Goal: Transaction & Acquisition: Purchase product/service

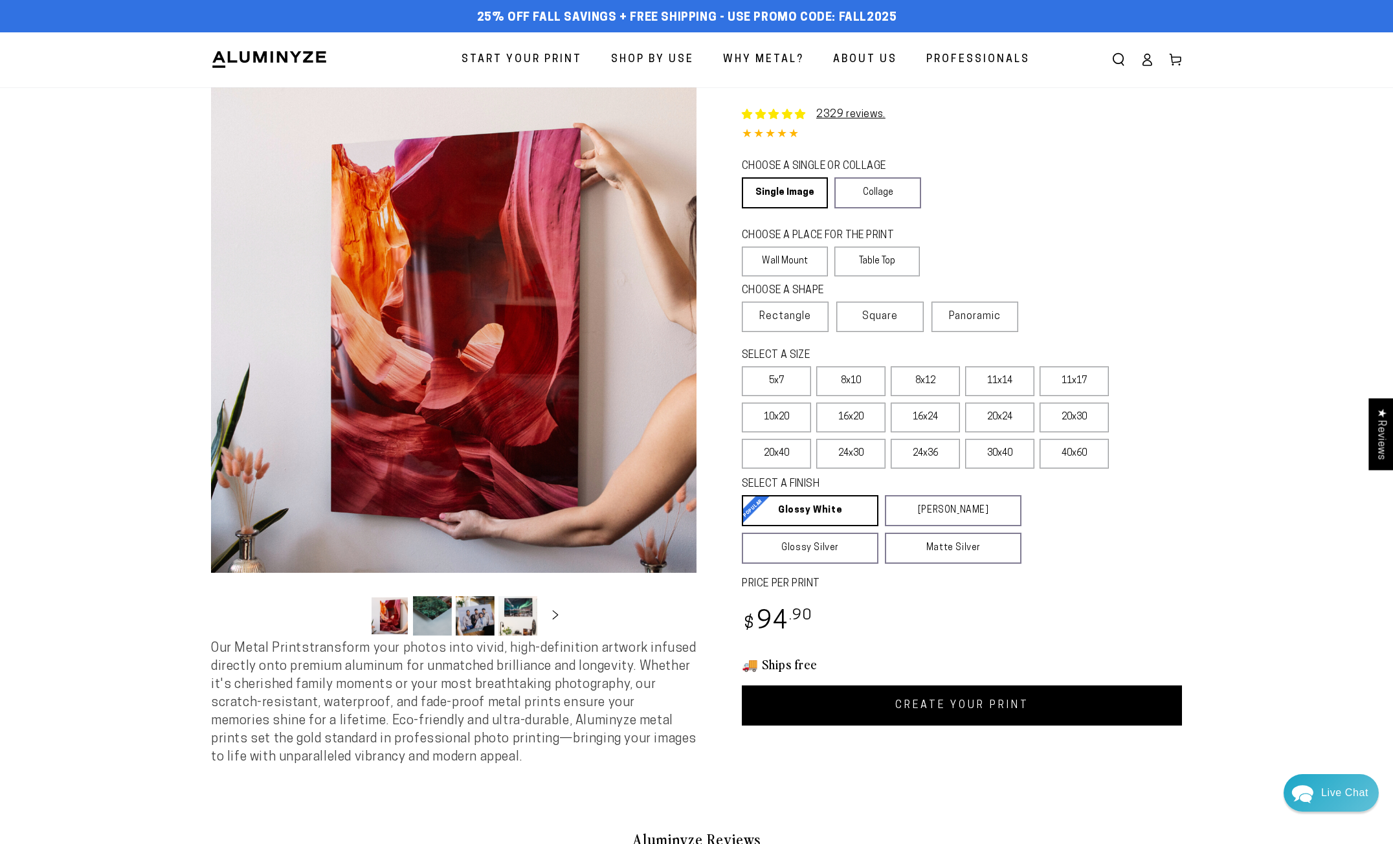
select select "**********"
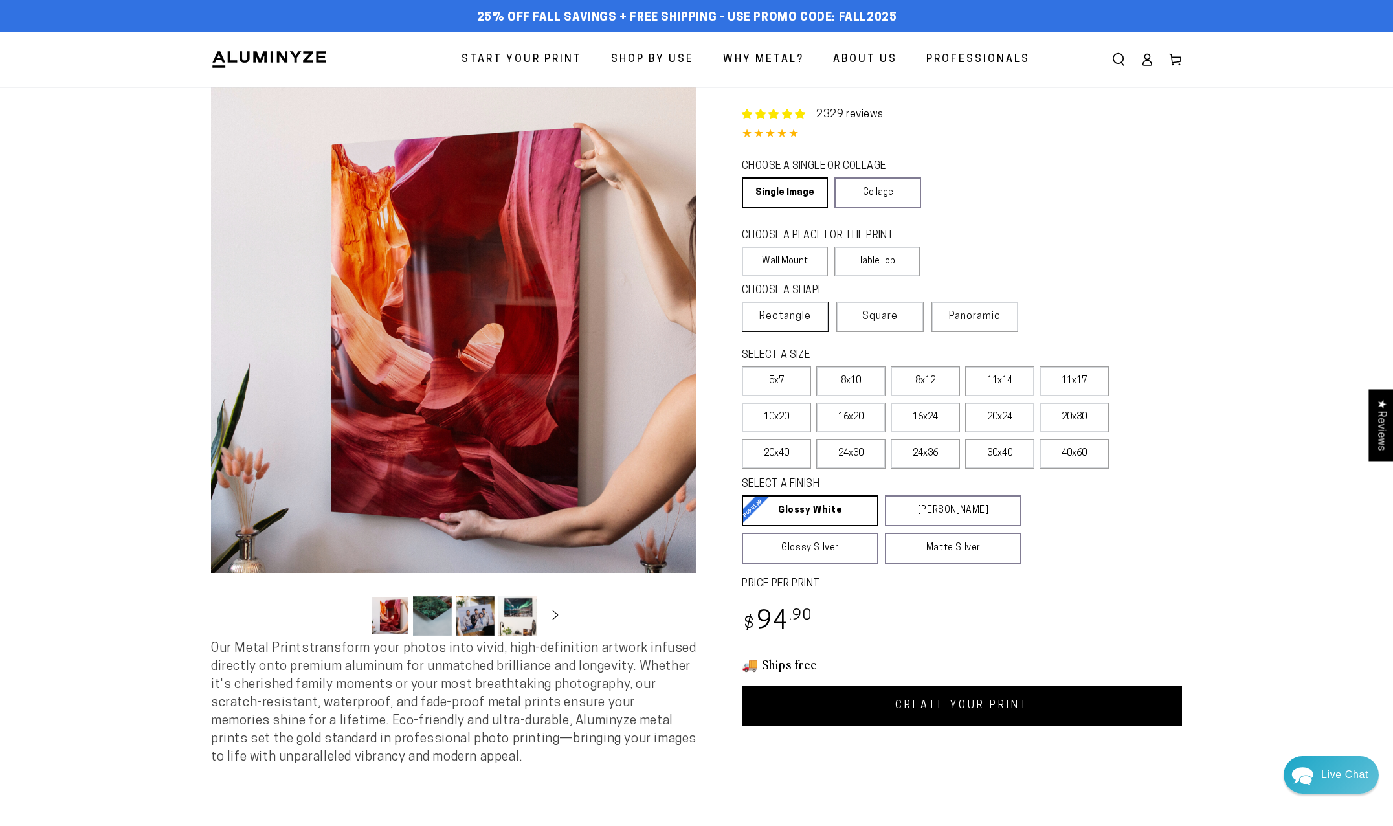
click at [797, 319] on span "Rectangle" at bounding box center [785, 317] width 52 height 16
click at [1082, 382] on label "11x17" at bounding box center [1073, 381] width 69 height 30
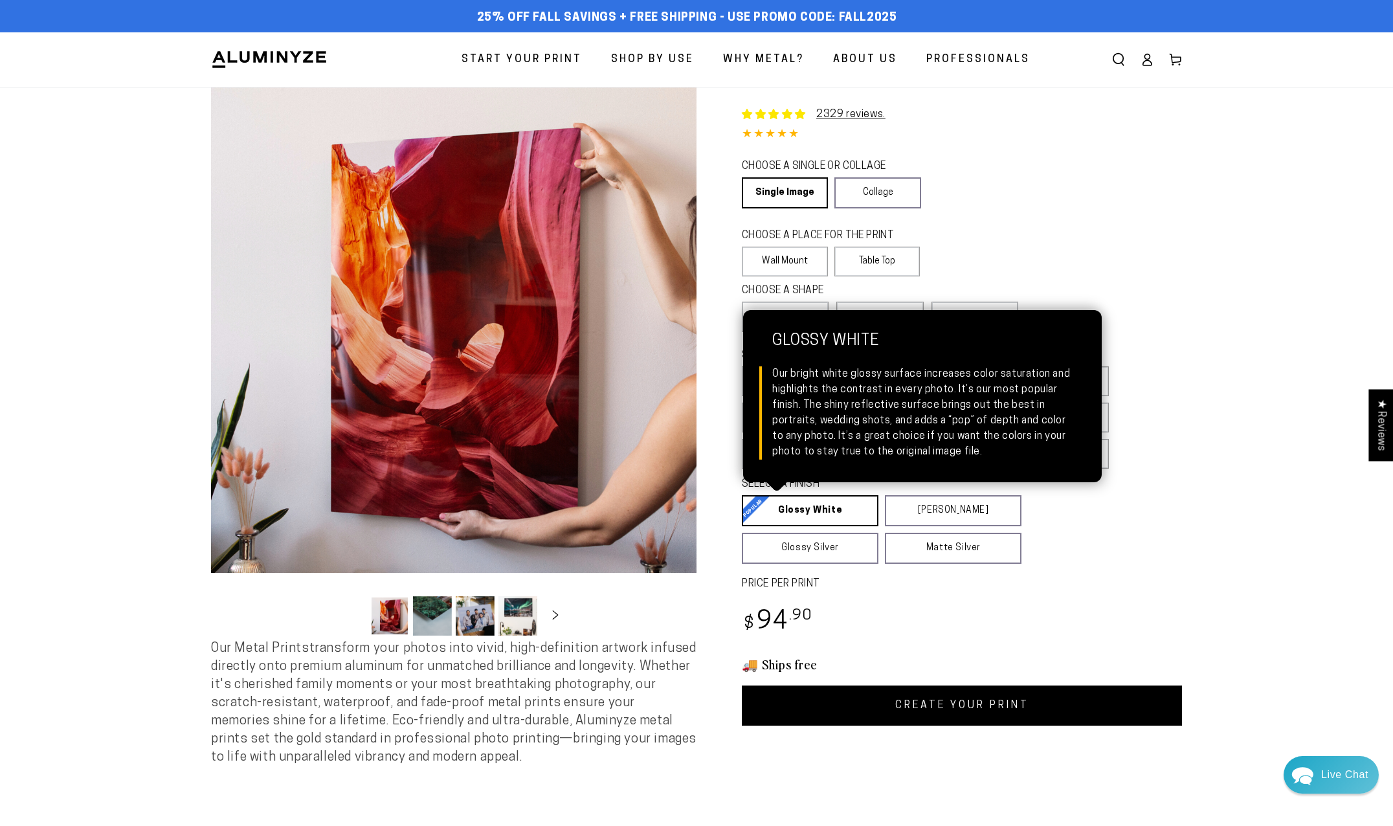
click at [824, 523] on link "Glossy White Glossy White Our bright white glossy surface increases color satur…" at bounding box center [810, 510] width 137 height 31
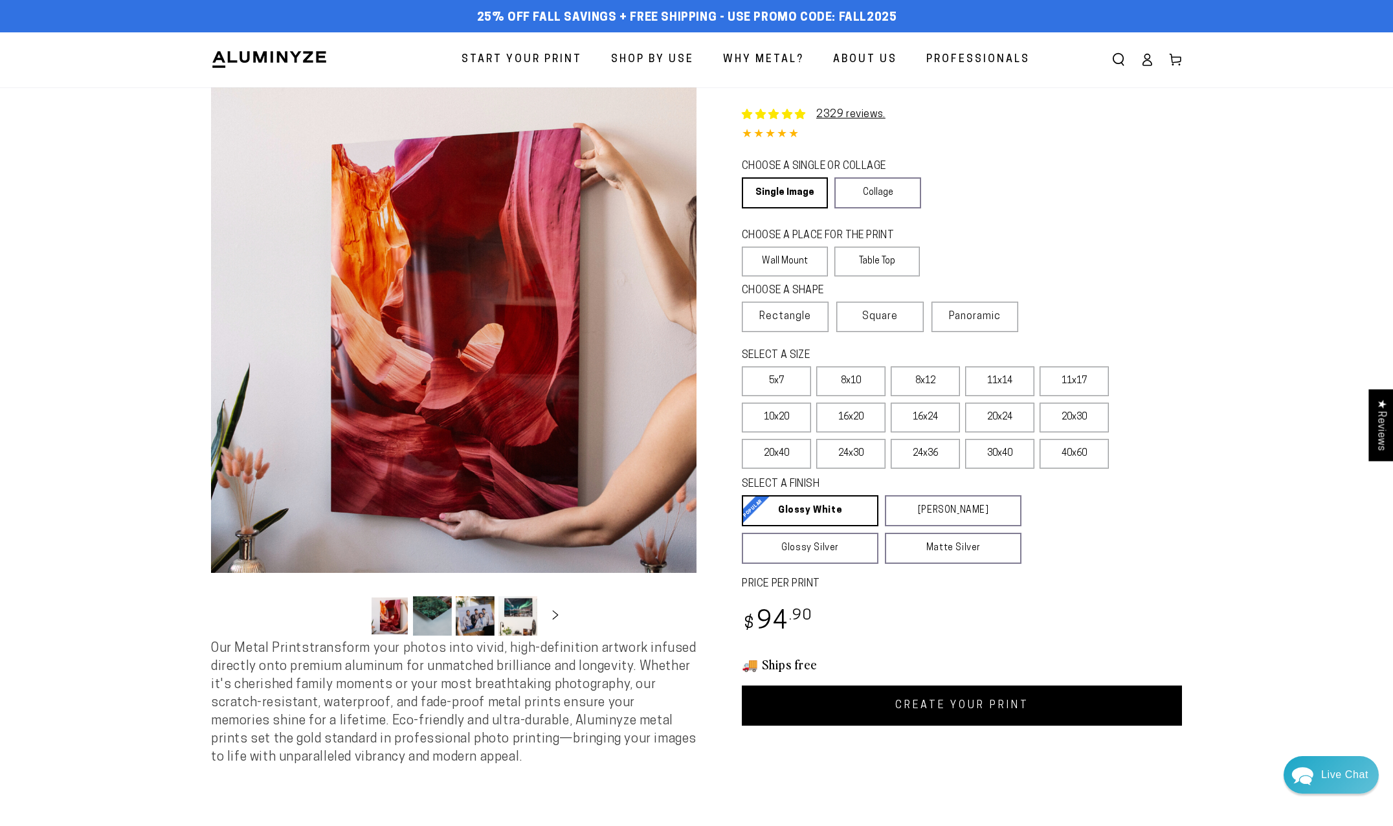
click at [1144, 60] on icon at bounding box center [1146, 59] width 13 height 13
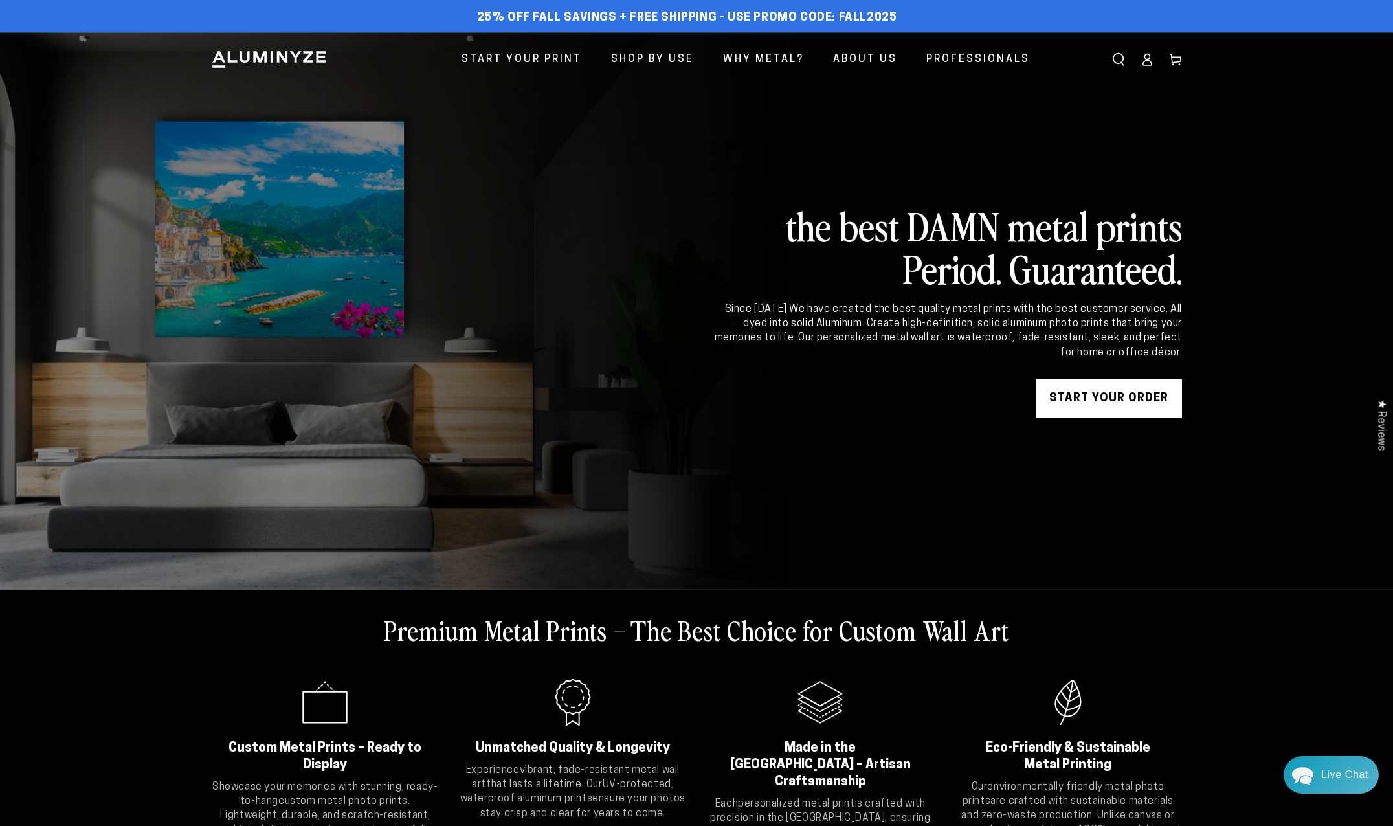
click at [1150, 62] on icon at bounding box center [1147, 63] width 8 height 5
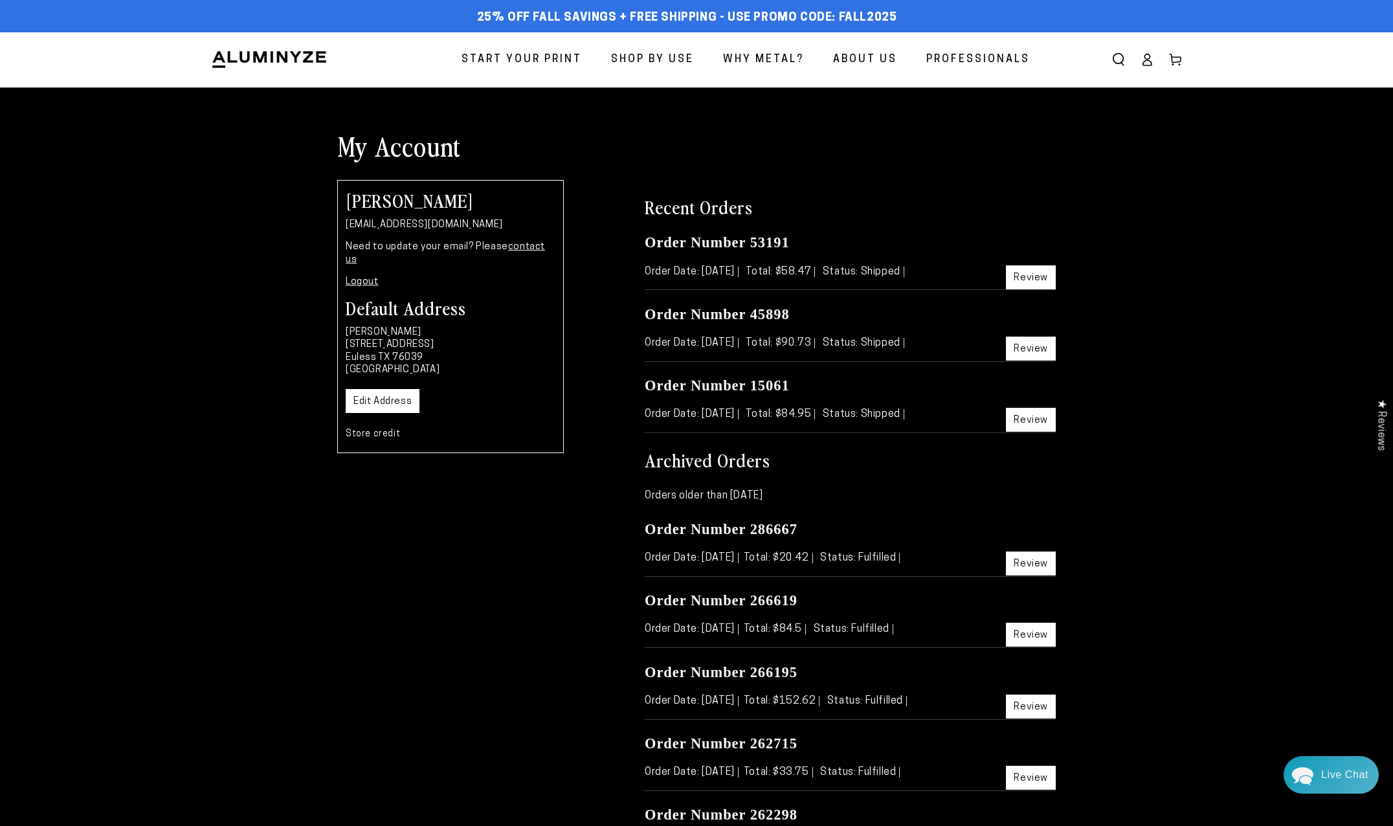
click at [551, 60] on span "Start Your Print" at bounding box center [521, 59] width 120 height 19
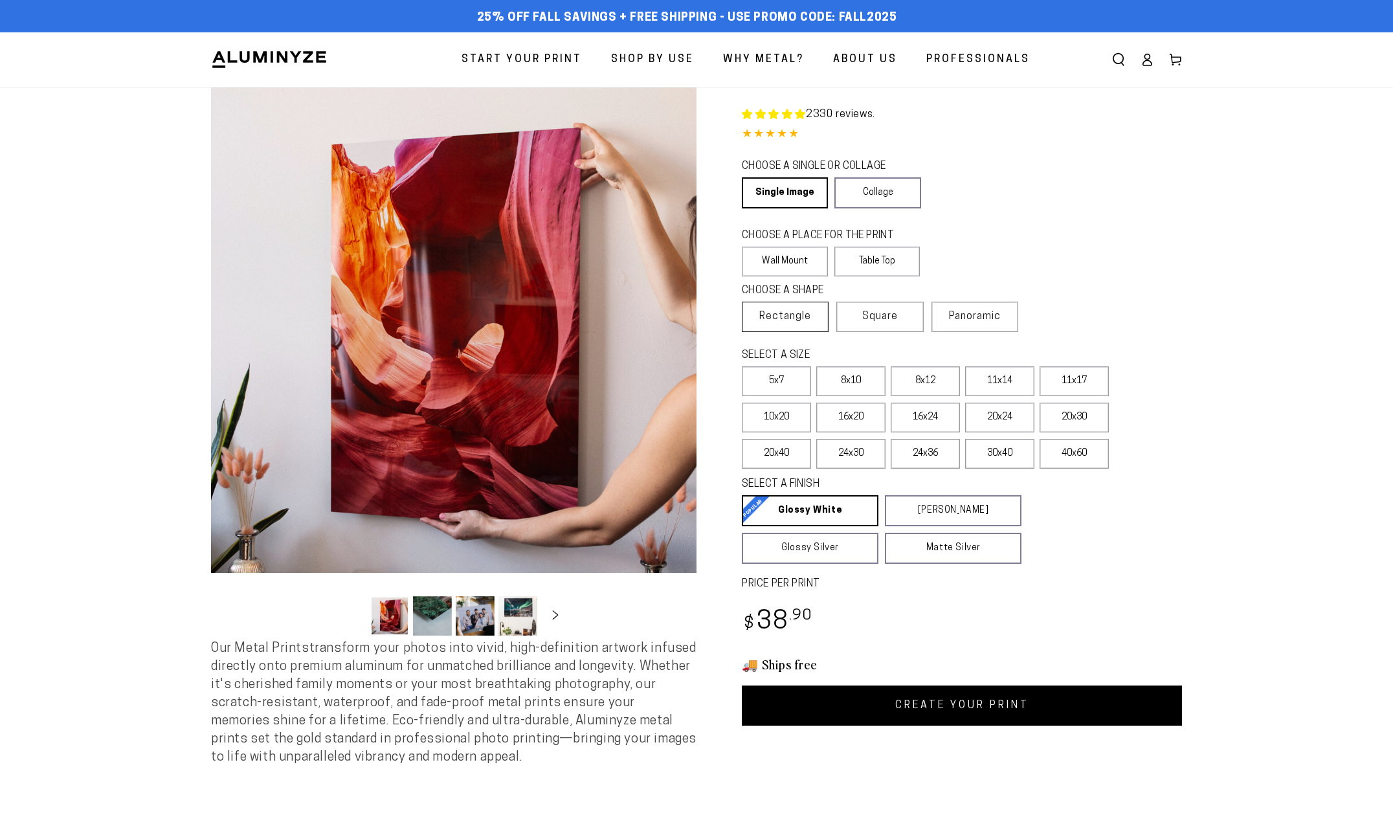
select select "**********"
click at [805, 324] on span "Rectangle" at bounding box center [785, 317] width 52 height 16
click at [1091, 383] on label "11x17" at bounding box center [1073, 381] width 69 height 30
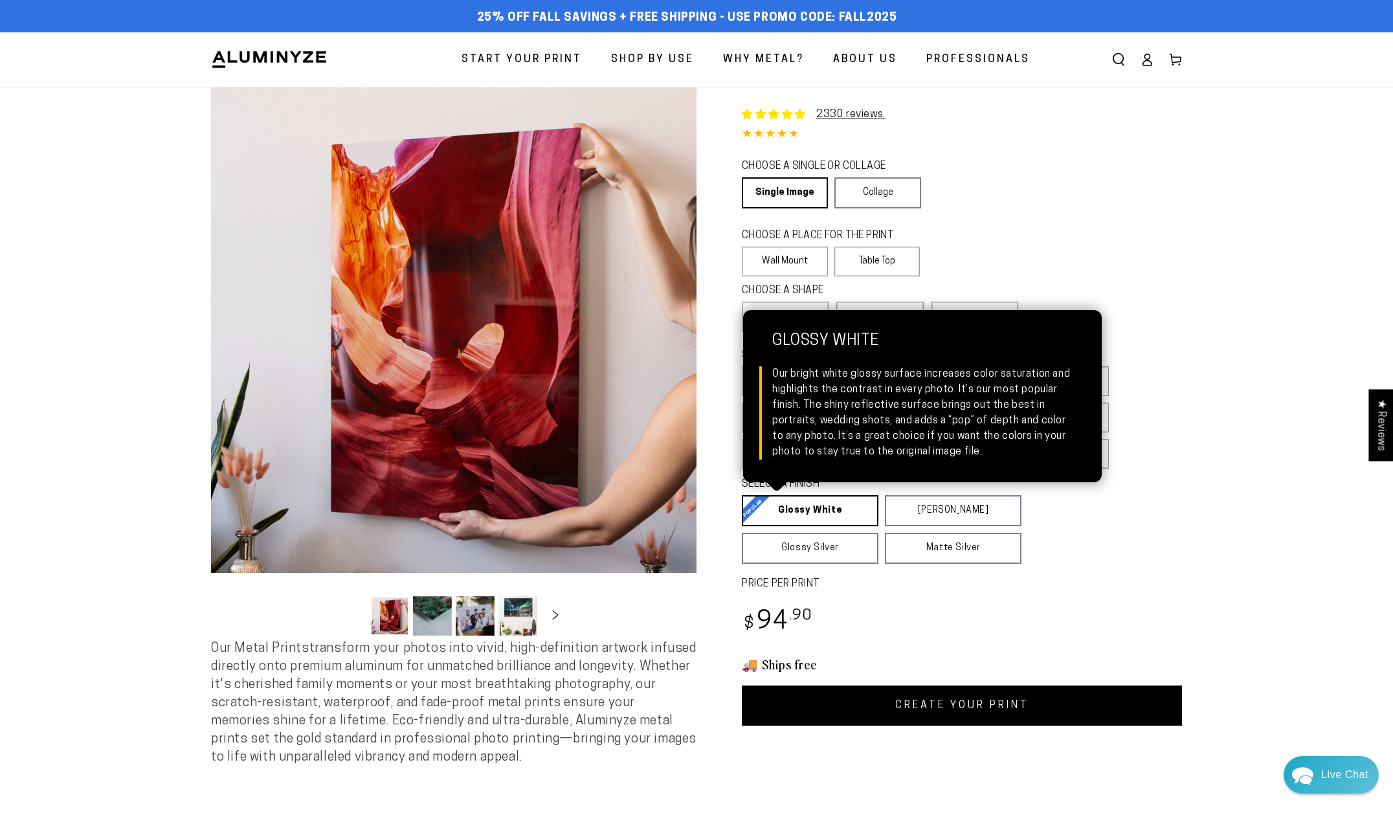
click at [836, 522] on link "Glossy White Glossy White Our bright white glossy surface increases color satur…" at bounding box center [810, 510] width 137 height 31
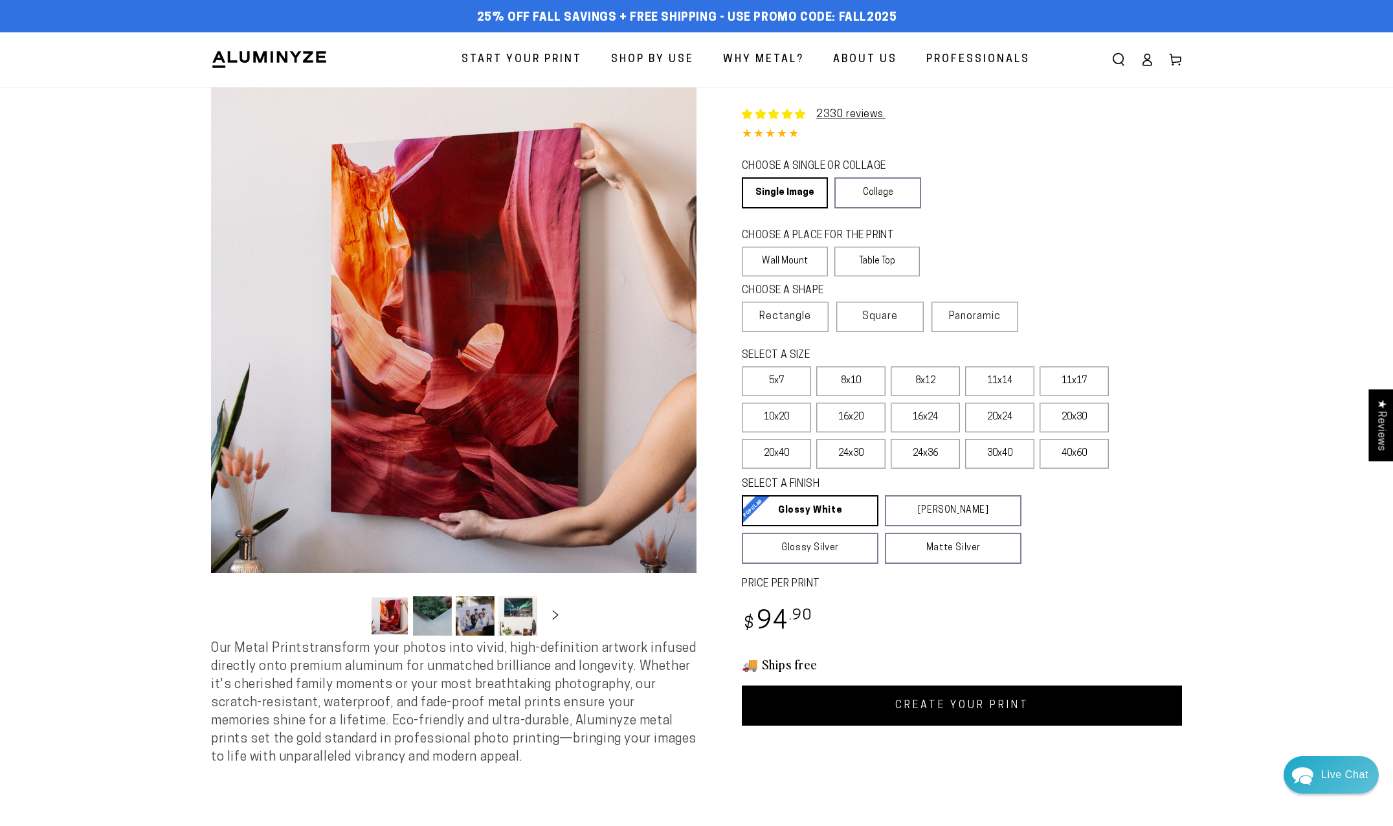
click at [984, 702] on link "CREATE YOUR PRINT" at bounding box center [962, 705] width 440 height 40
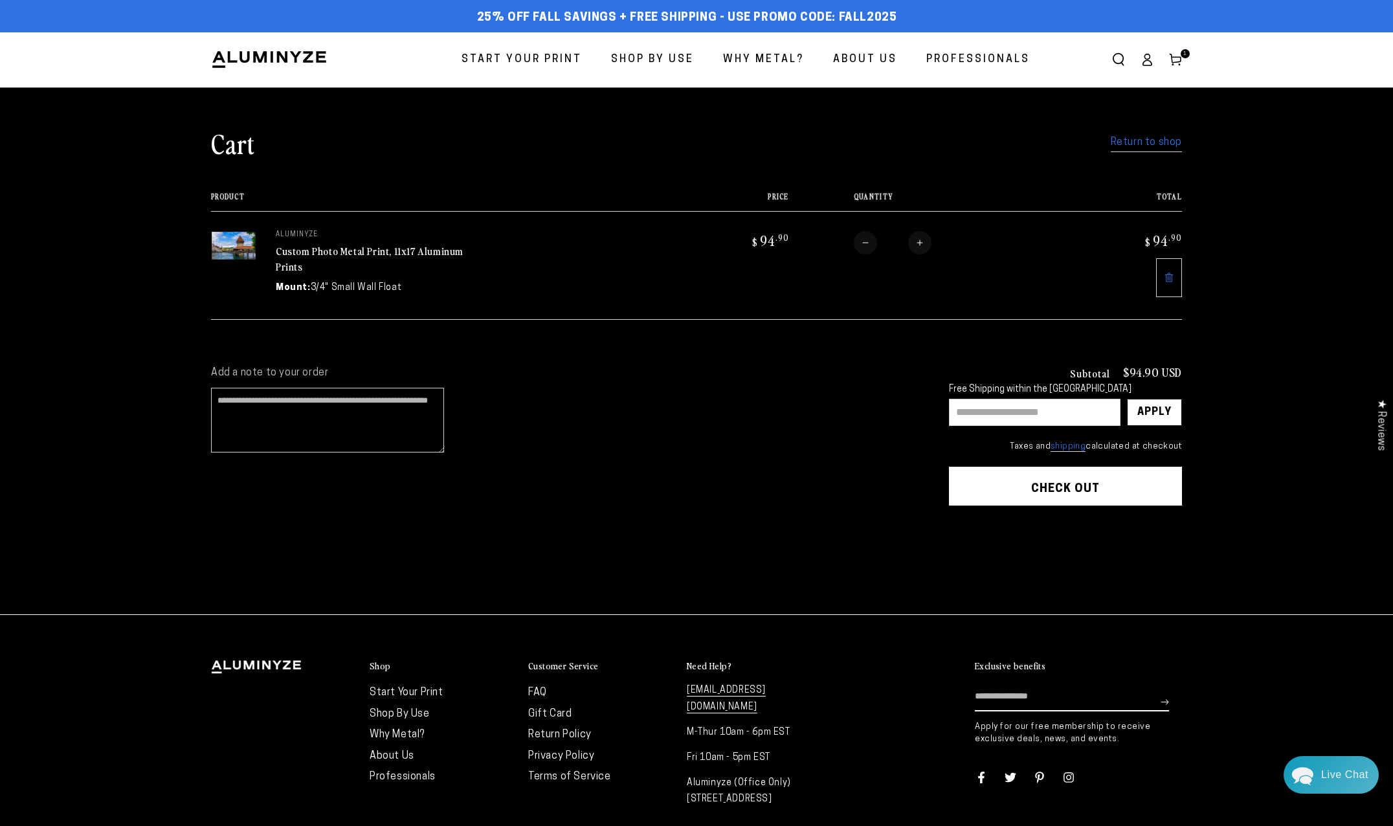
click at [989, 410] on input "text" at bounding box center [1035, 412] width 172 height 27
type input "********"
click at [1158, 414] on div "Apply" at bounding box center [1154, 412] width 34 height 26
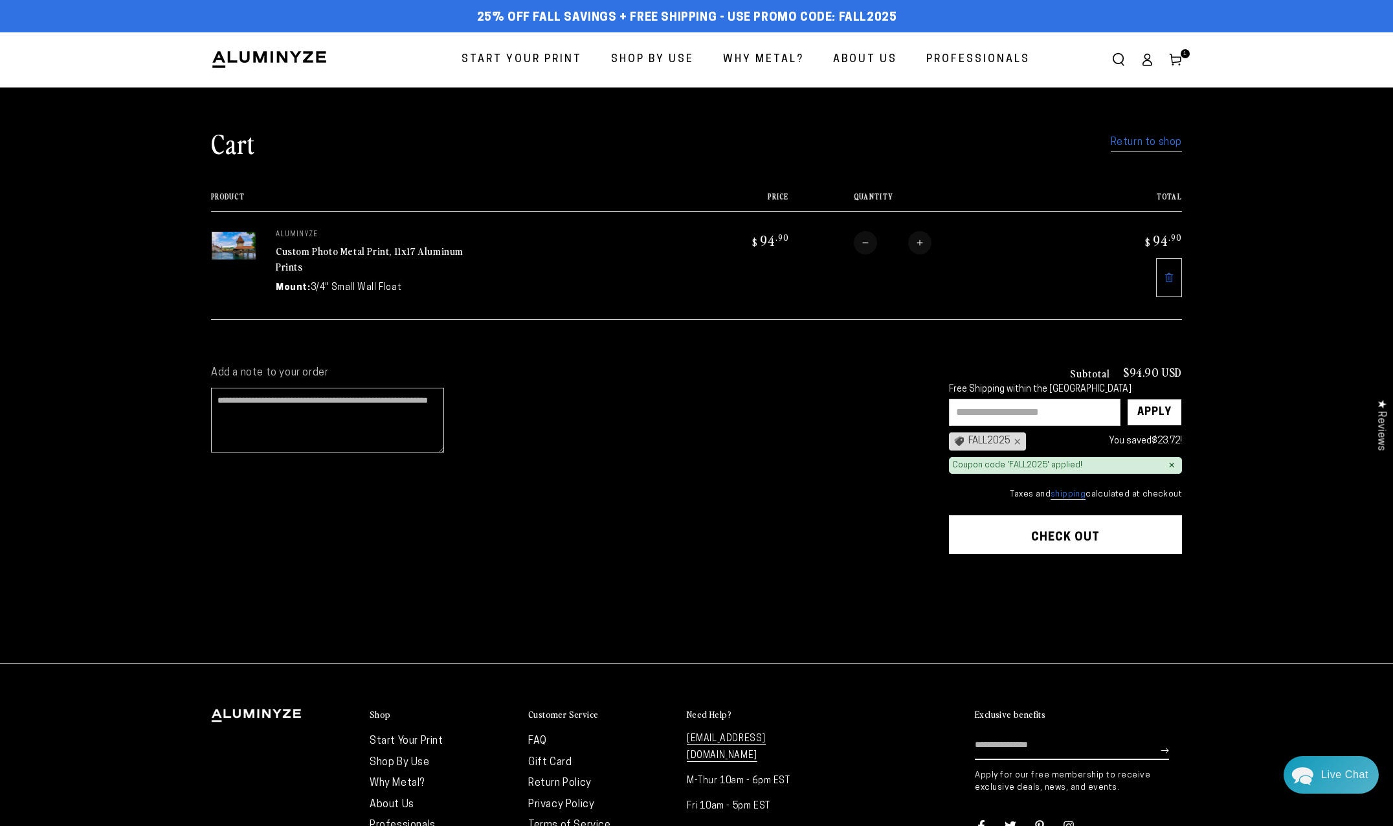
click at [954, 575] on shopify-apple-pay-button at bounding box center [952, 569] width 3 height 10
